Goal: Navigation & Orientation: Understand site structure

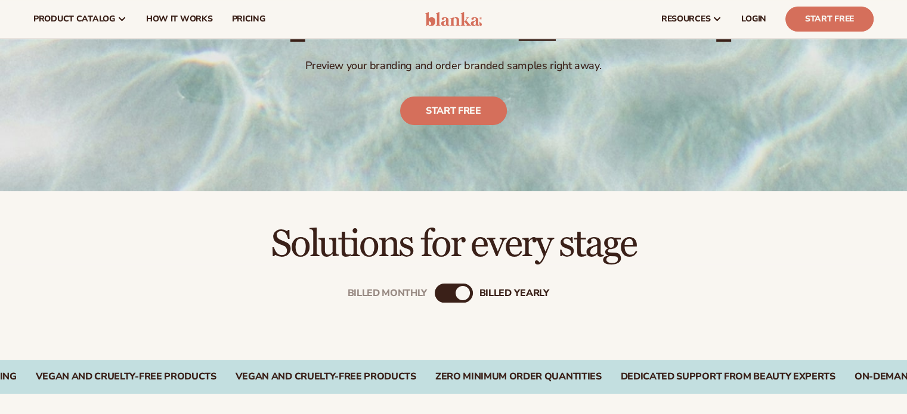
scroll to position [179, 0]
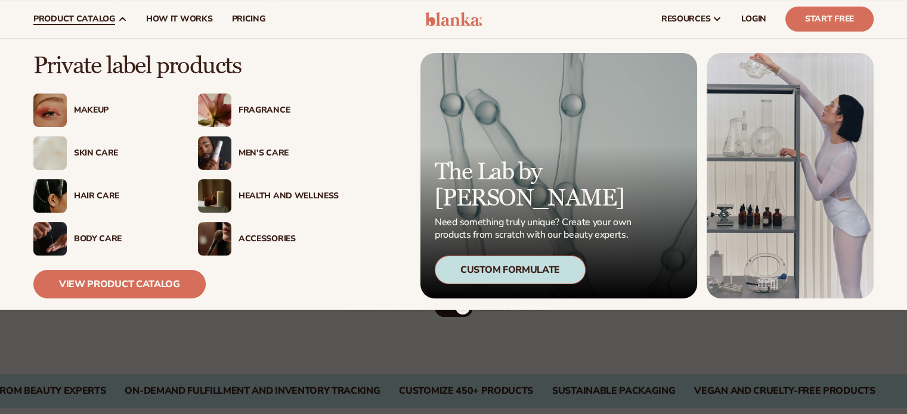
click at [96, 107] on div "Makeup" at bounding box center [124, 111] width 100 height 10
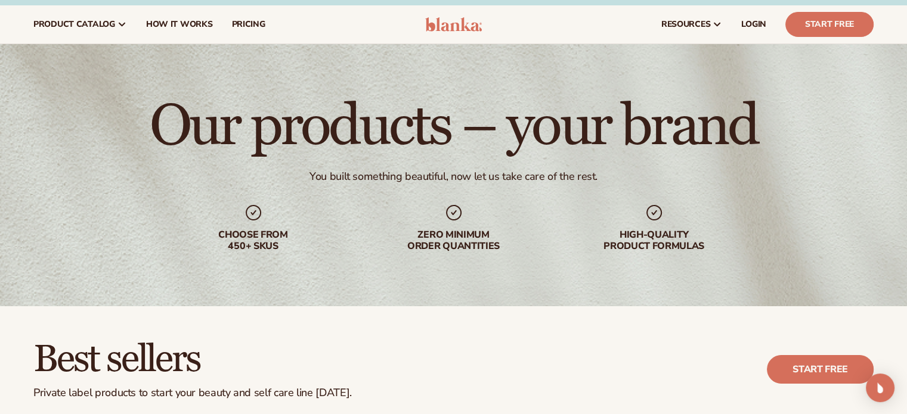
scroll to position [10, 0]
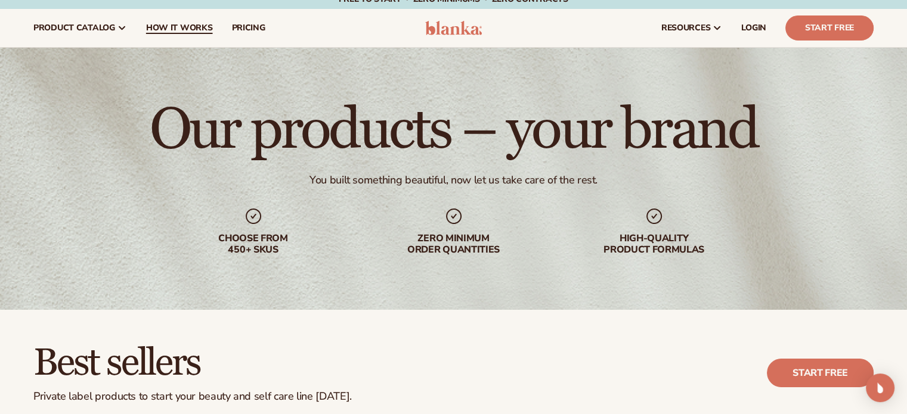
click at [199, 30] on span "How It Works" at bounding box center [179, 28] width 67 height 10
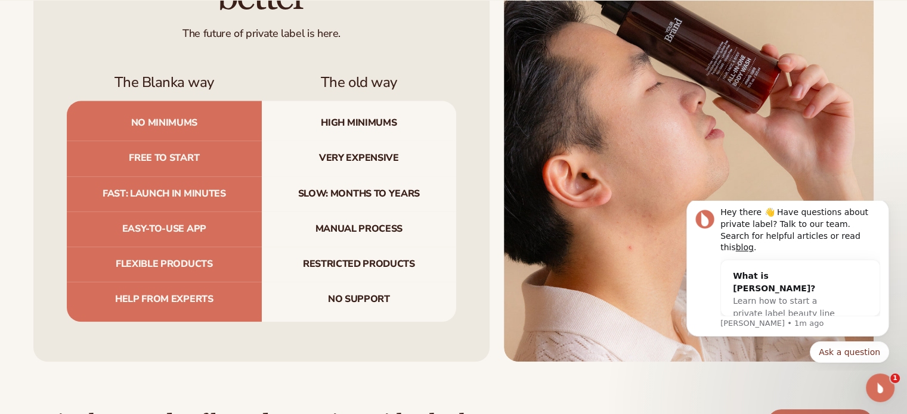
scroll to position [1291, 0]
